Goal: Task Accomplishment & Management: Manage account settings

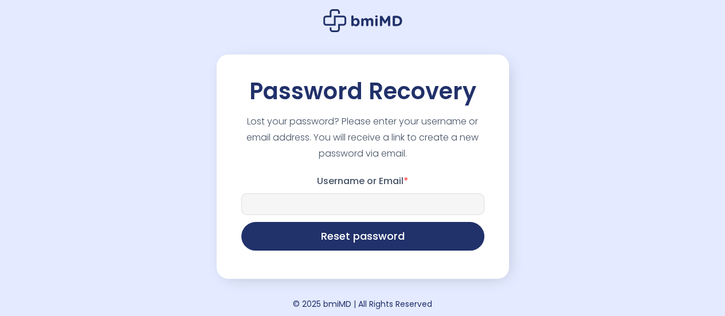
click at [284, 204] on input "Username or Email *" at bounding box center [362, 204] width 243 height 22
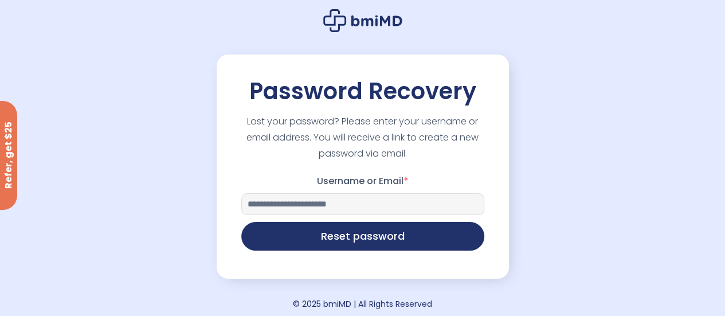
type input "**********"
click at [297, 255] on form "**********" at bounding box center [362, 166] width 292 height 224
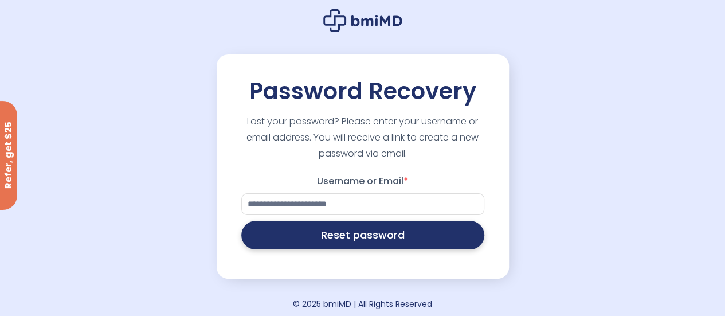
click at [317, 230] on button "Reset password" at bounding box center [362, 235] width 243 height 29
